Goal: Transaction & Acquisition: Subscribe to service/newsletter

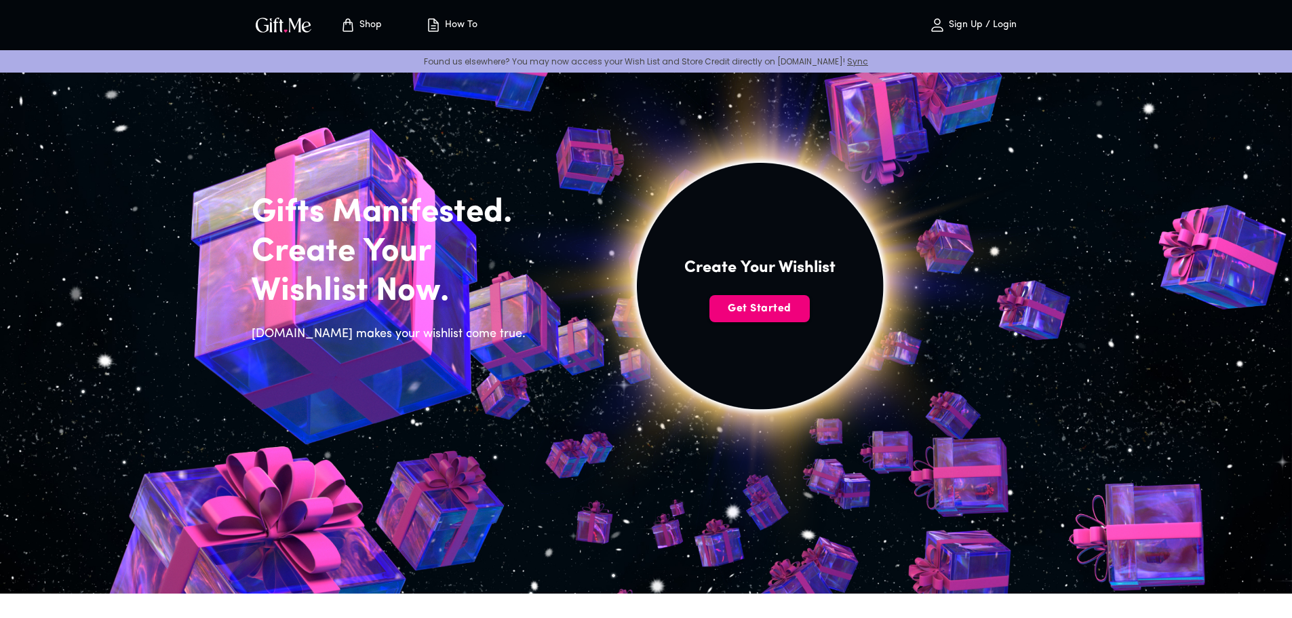
click at [762, 304] on span "Get Started" at bounding box center [760, 308] width 100 height 15
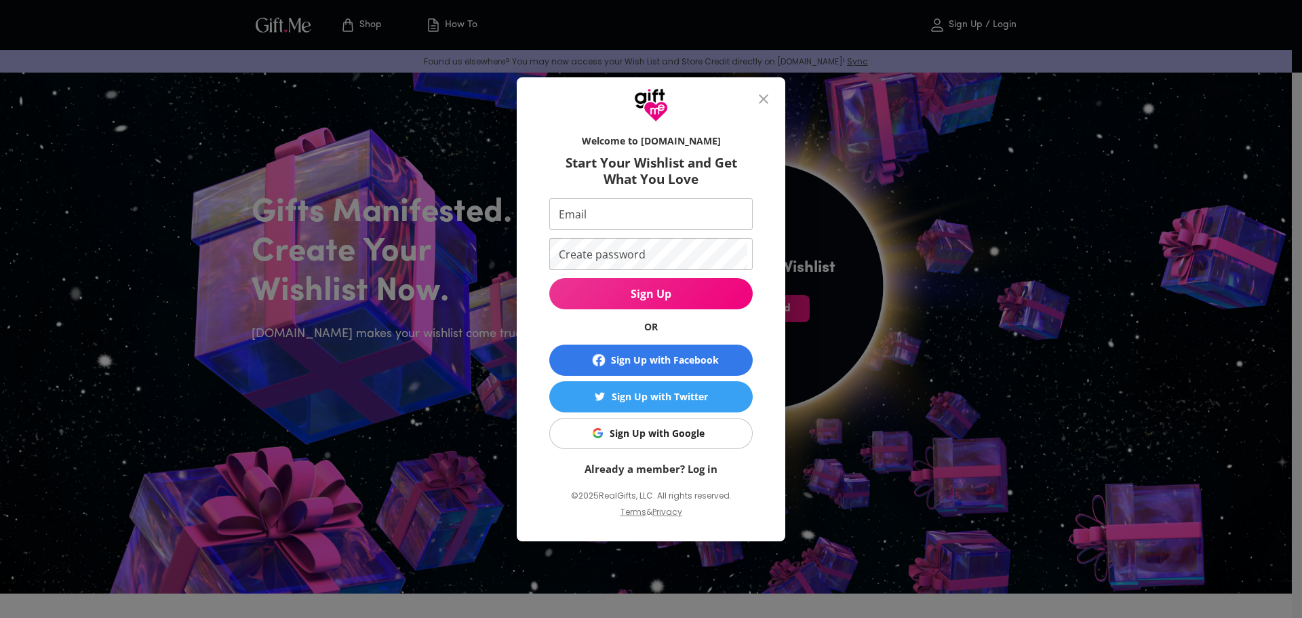
click at [676, 228] on input "Email" at bounding box center [648, 214] width 198 height 32
type input "[EMAIL_ADDRESS][DOMAIN_NAME]"
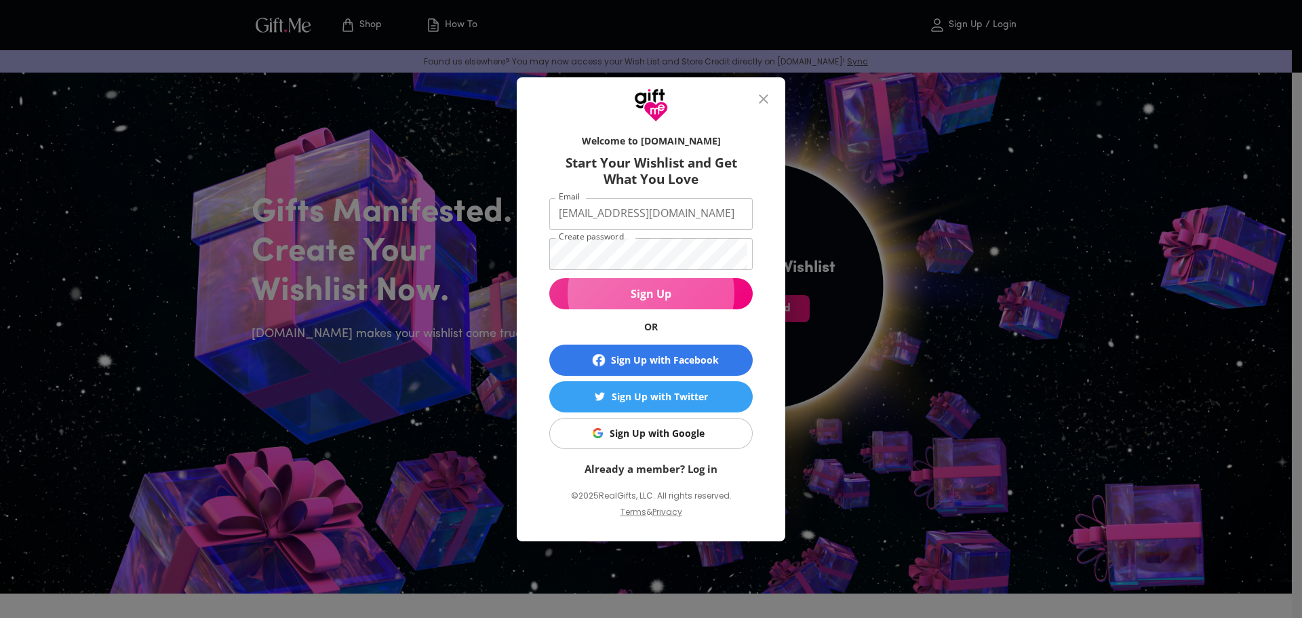
click at [683, 294] on span "Sign Up" at bounding box center [650, 293] width 203 height 15
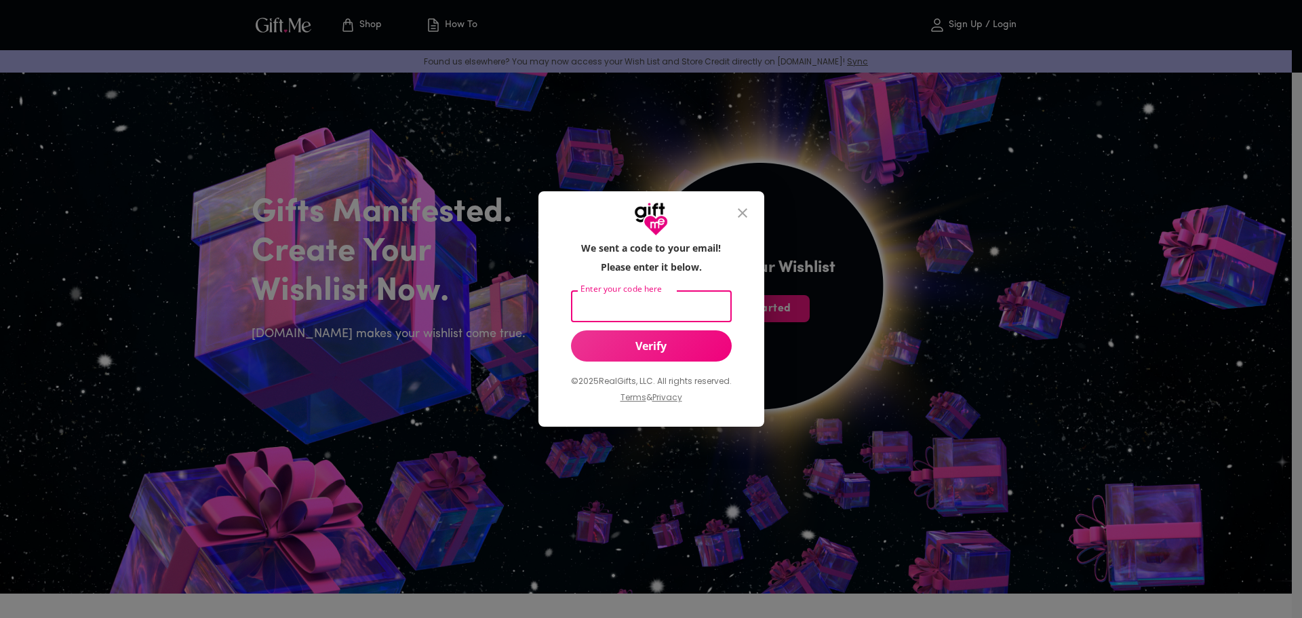
click at [660, 303] on input "Enter your code here" at bounding box center [648, 306] width 155 height 32
type input "529180"
click at [659, 348] on span "Verify" at bounding box center [651, 345] width 161 height 15
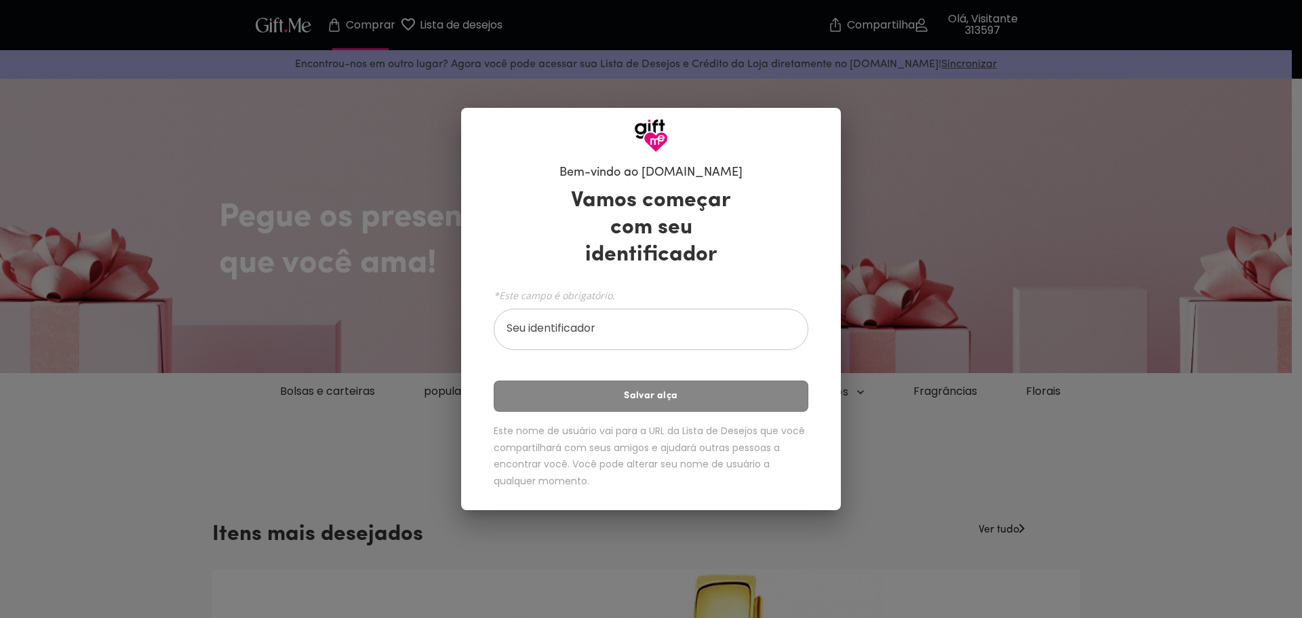
click at [583, 330] on input "Seu identificador" at bounding box center [644, 331] width 300 height 38
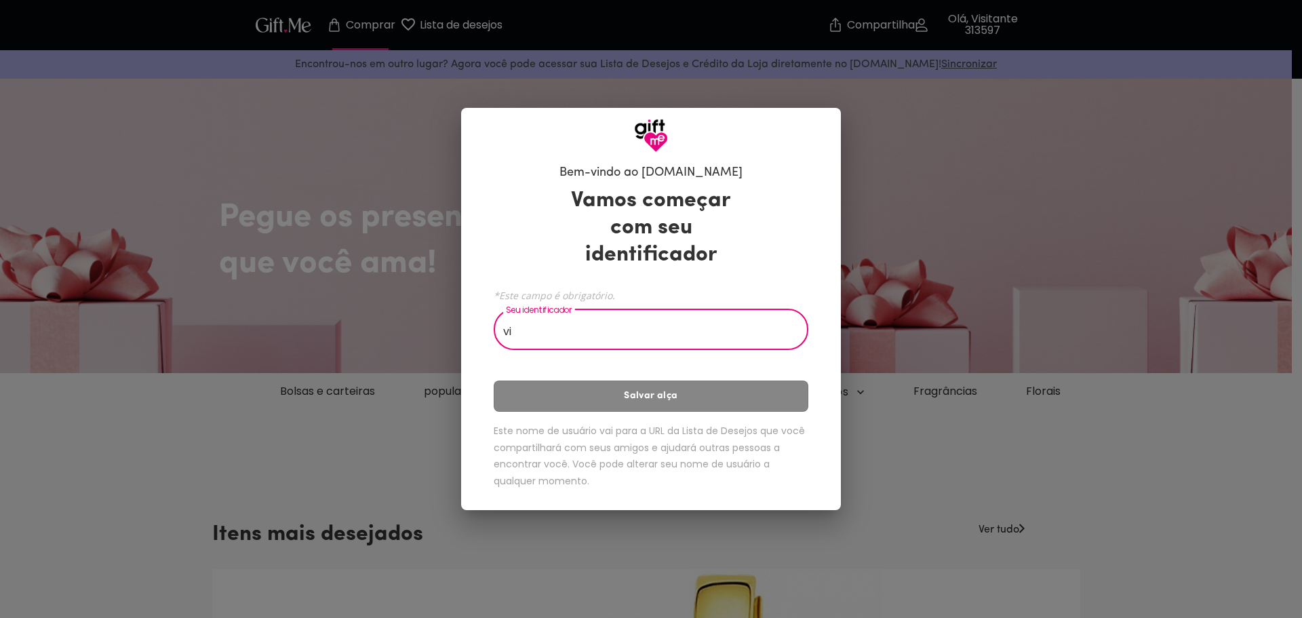
type input "v"
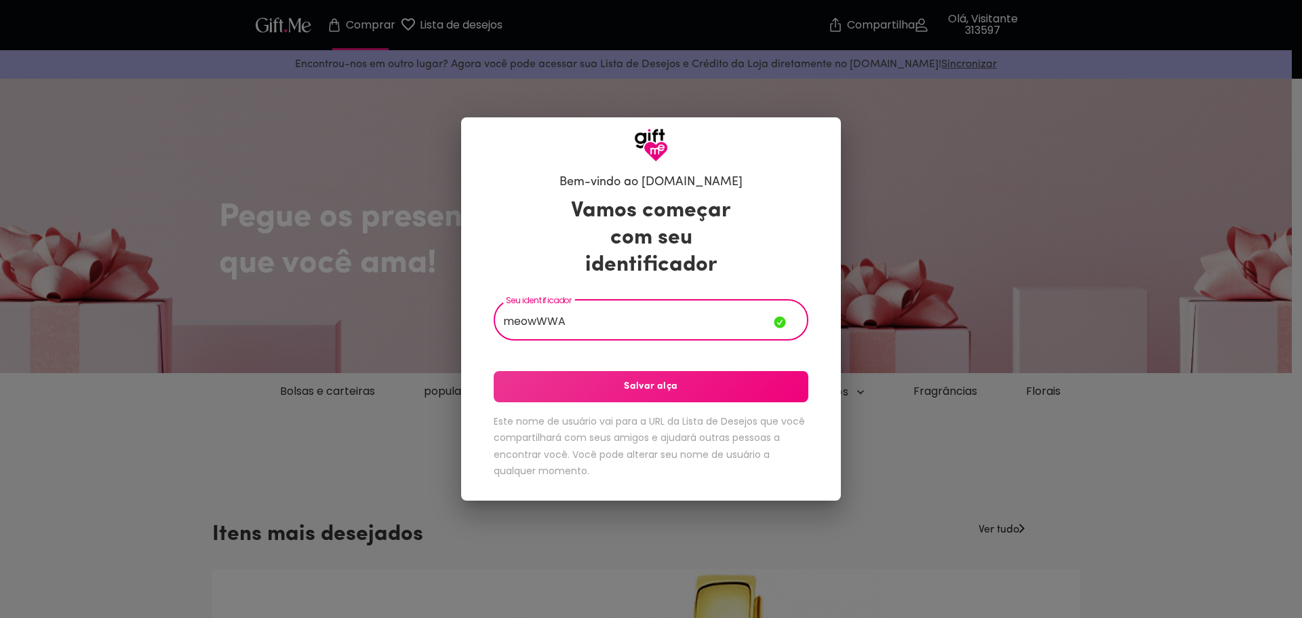
type input "meowWWA"
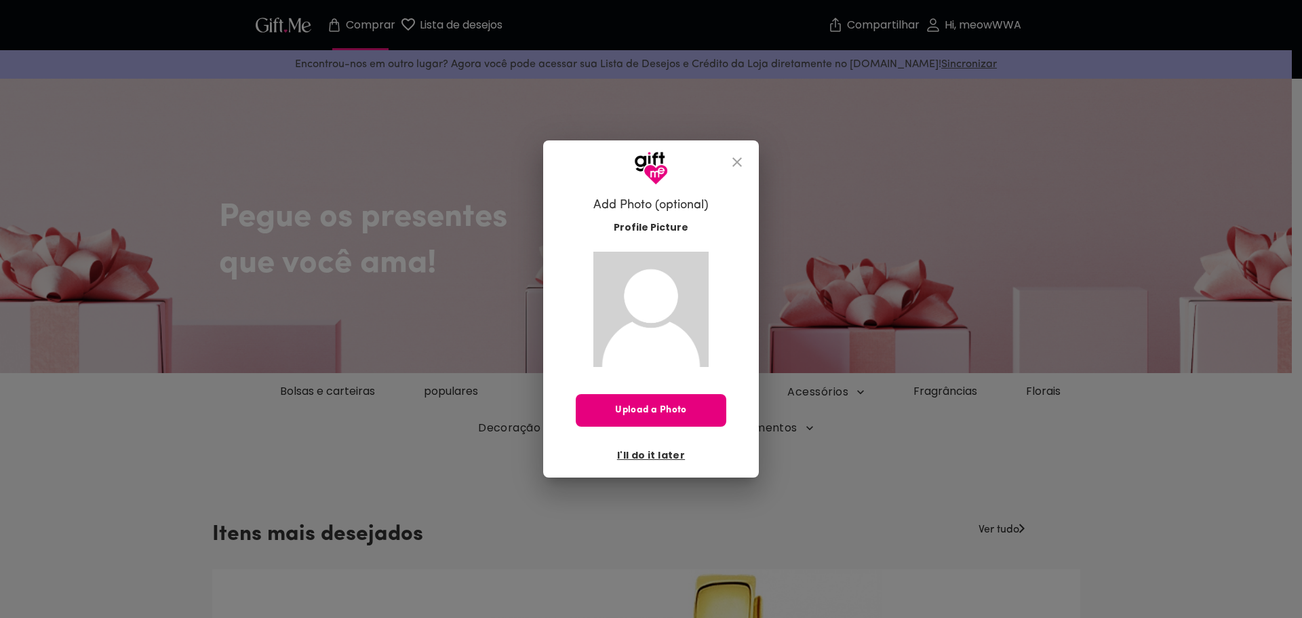
click at [651, 444] on button "I'll do it later" at bounding box center [651, 455] width 79 height 23
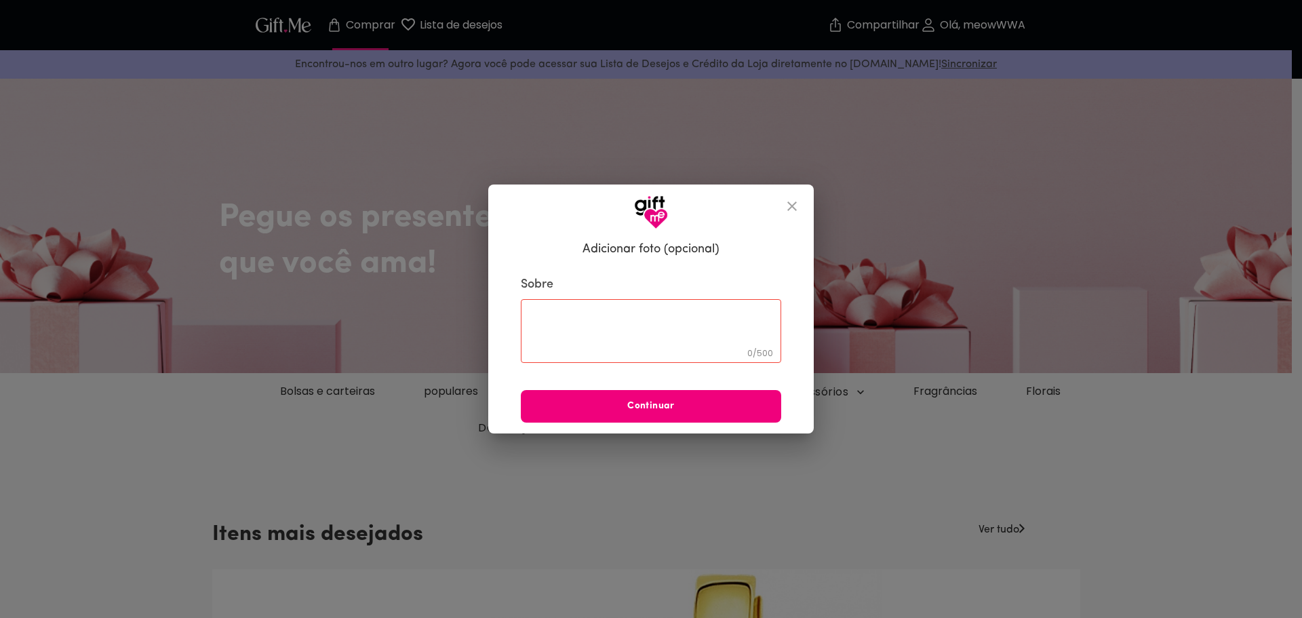
click at [635, 405] on font "Continuar" at bounding box center [650, 406] width 47 height 10
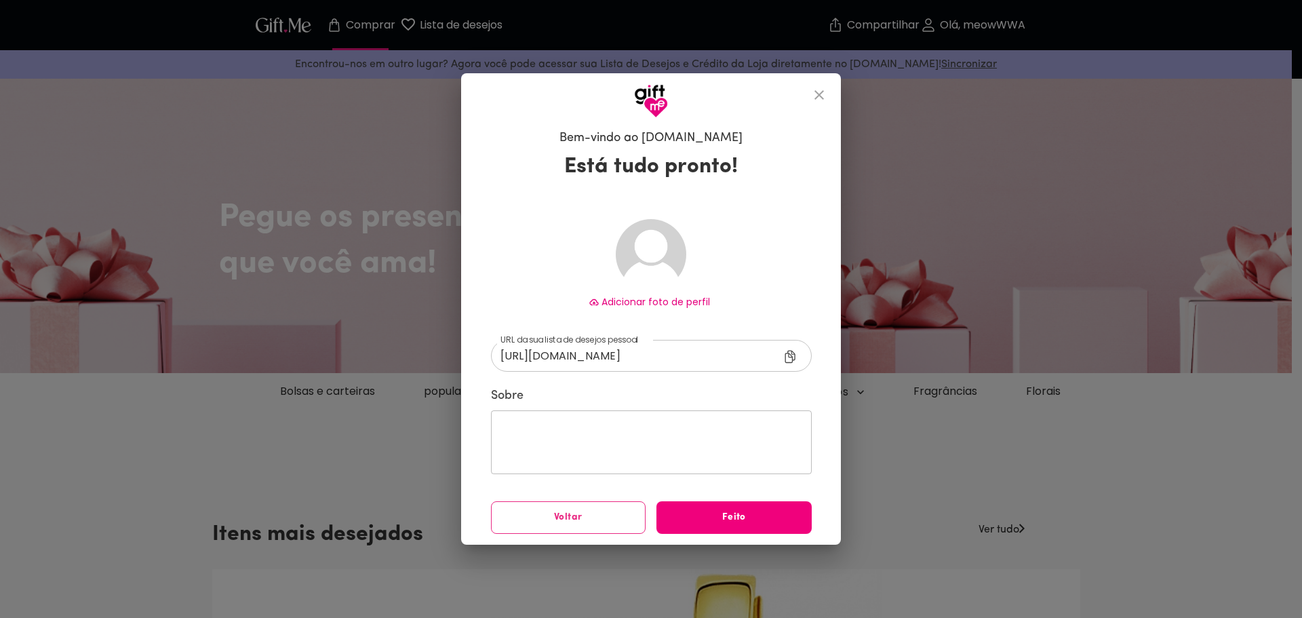
click at [691, 516] on span "Feito" at bounding box center [734, 517] width 155 height 15
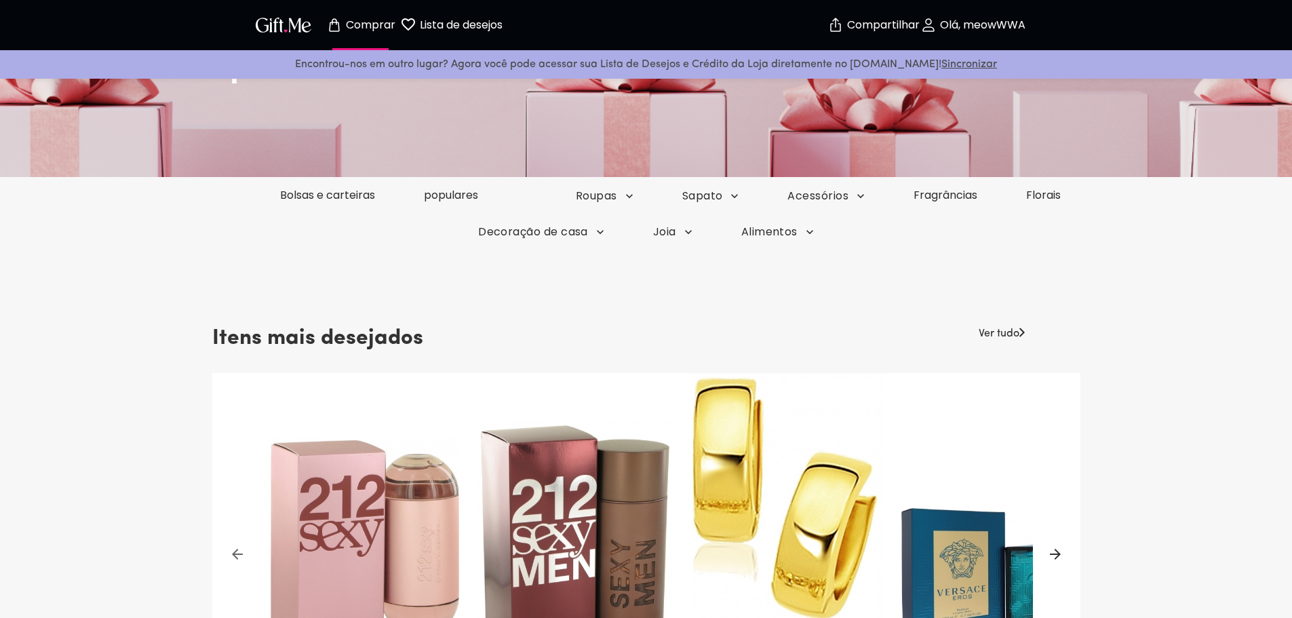
scroll to position [164, 0]
